Goal: Find specific page/section: Find specific page/section

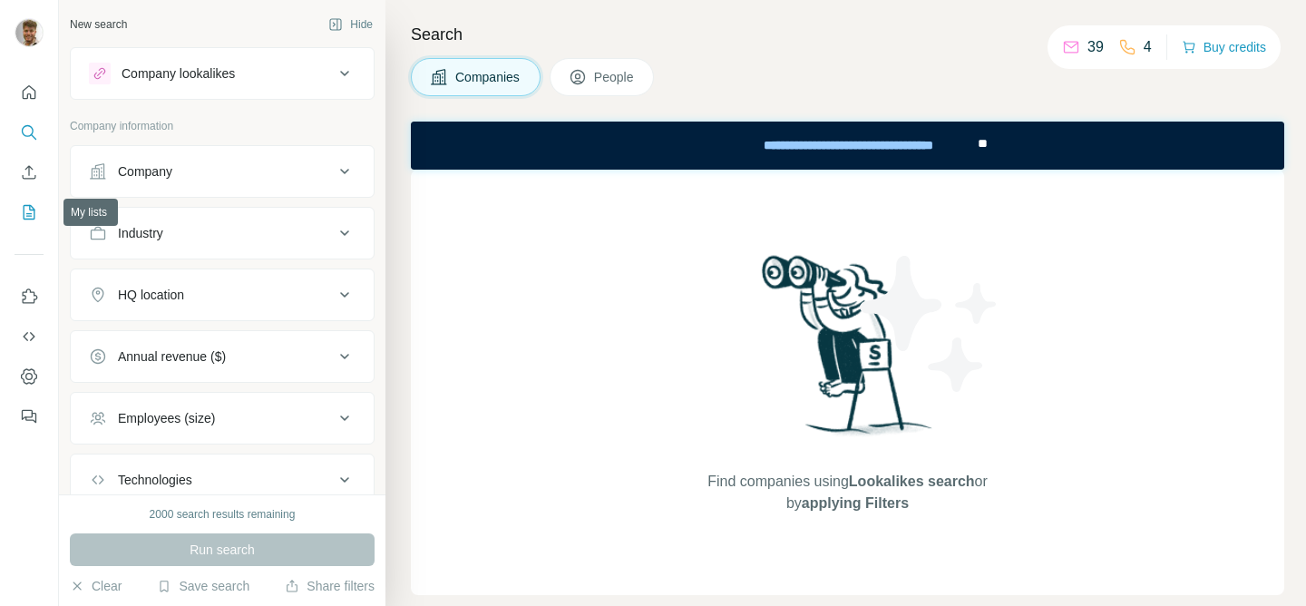
click at [32, 213] on icon "My lists" at bounding box center [29, 212] width 18 height 18
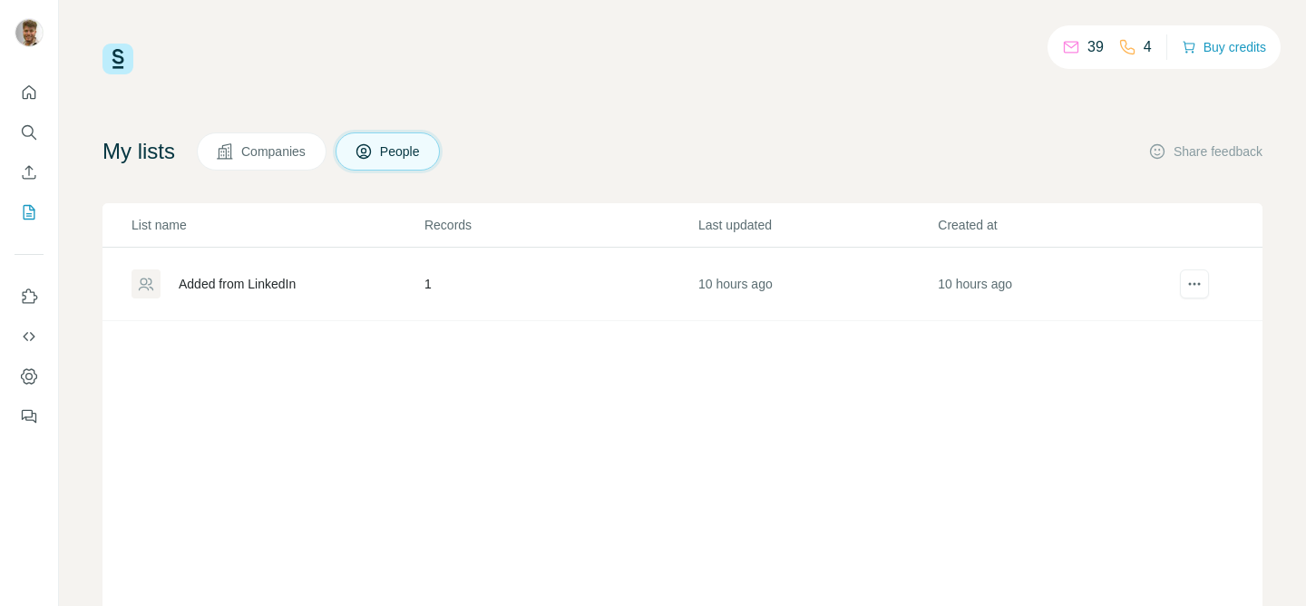
click at [255, 157] on span "Companies" at bounding box center [274, 151] width 66 height 18
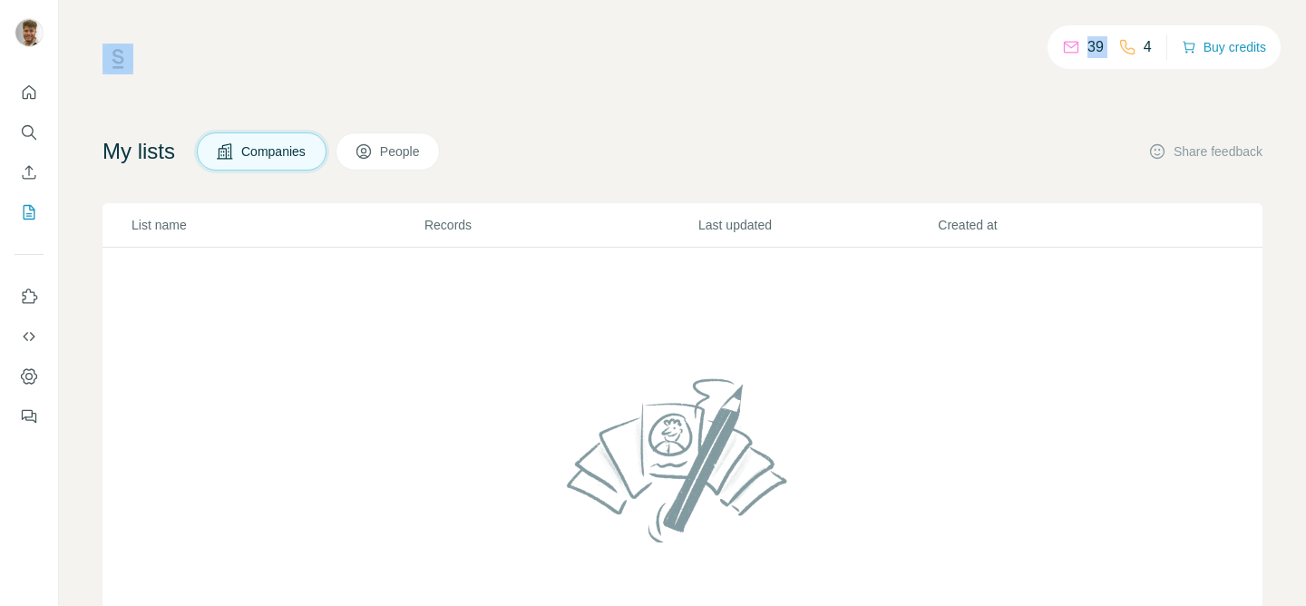
drag, startPoint x: 1137, startPoint y: 45, endPoint x: 1002, endPoint y: 48, distance: 135.1
click at [1002, 48] on div "39 4 Buy credits" at bounding box center [682, 59] width 1160 height 31
click at [419, 160] on span "People" at bounding box center [401, 151] width 42 height 18
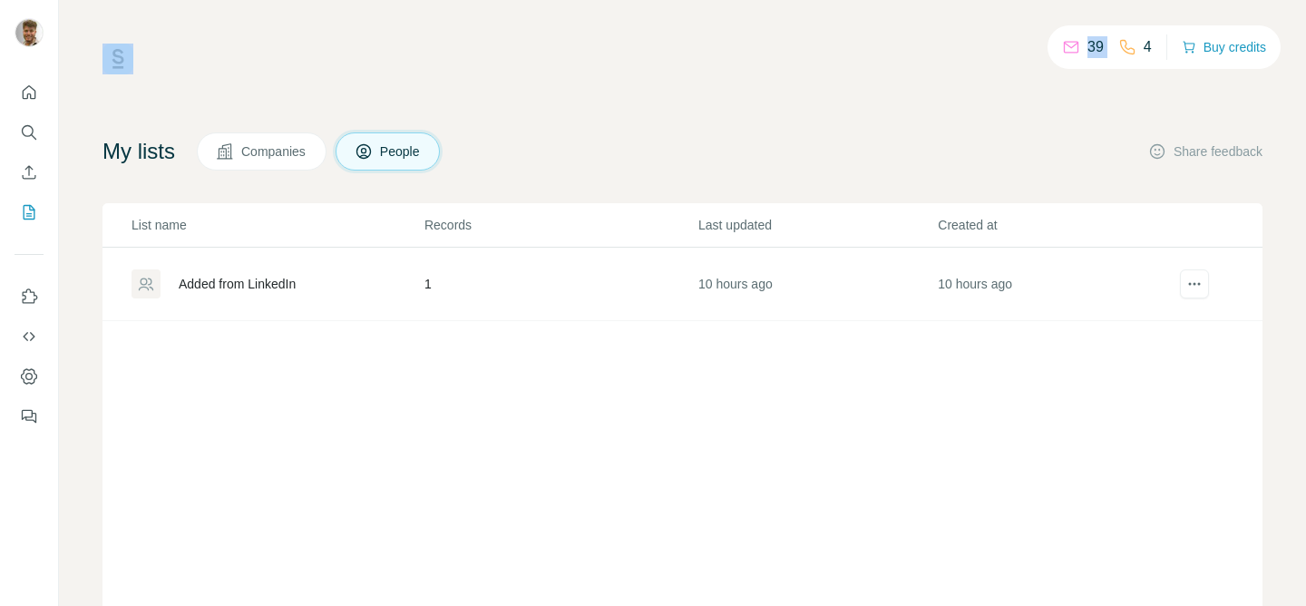
click at [321, 155] on button "Companies" at bounding box center [262, 151] width 130 height 38
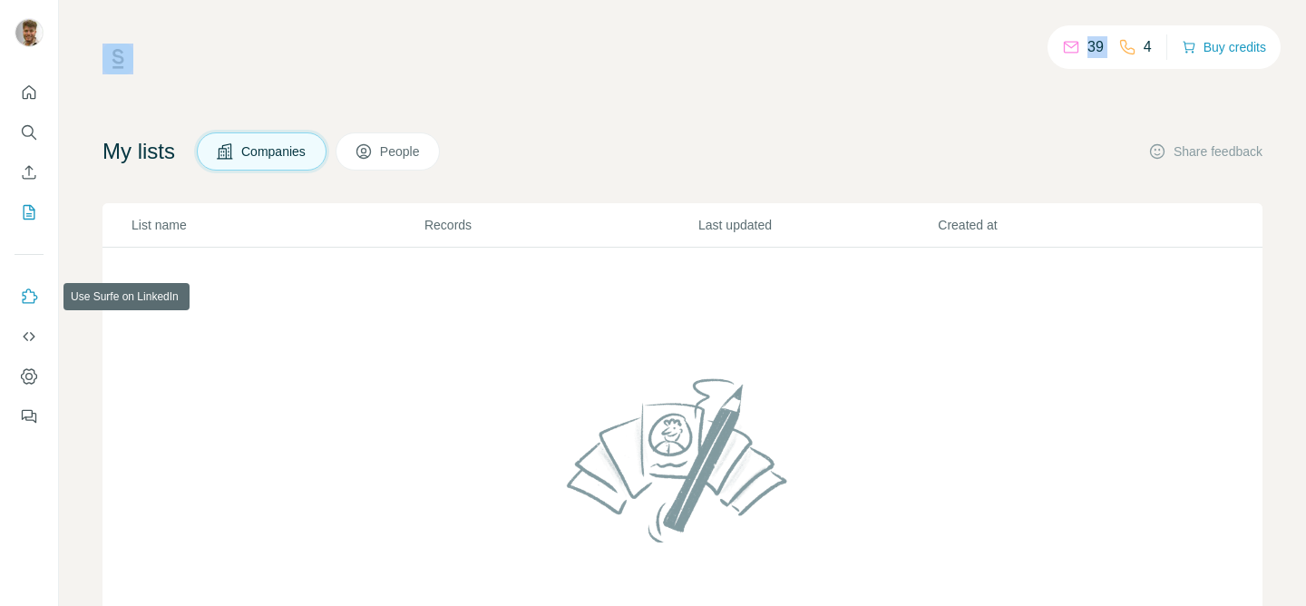
click at [27, 282] on button "Use Surfe on LinkedIn" at bounding box center [29, 296] width 29 height 33
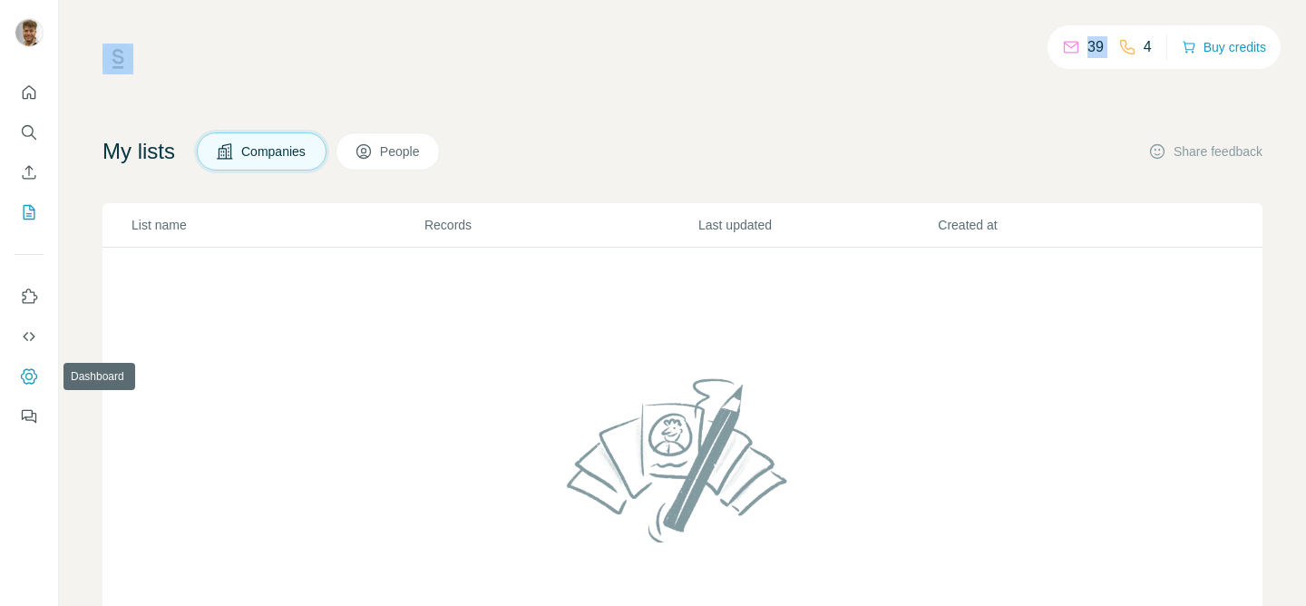
click at [33, 369] on icon "Dashboard" at bounding box center [29, 375] width 16 height 15
